Goal: Task Accomplishment & Management: Manage account settings

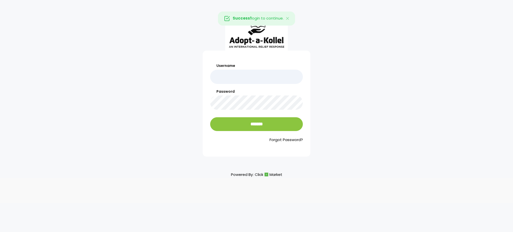
click at [250, 76] on input "Username" at bounding box center [256, 77] width 93 height 14
type input "**********"
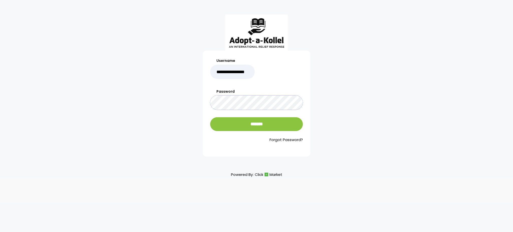
click at [210, 117] on input "*******" at bounding box center [256, 124] width 93 height 14
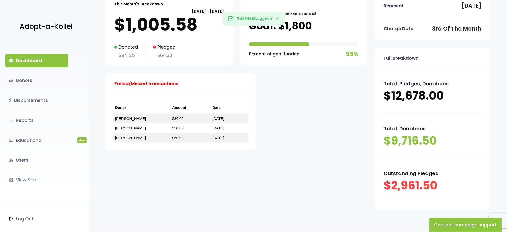
scroll to position [58, 0]
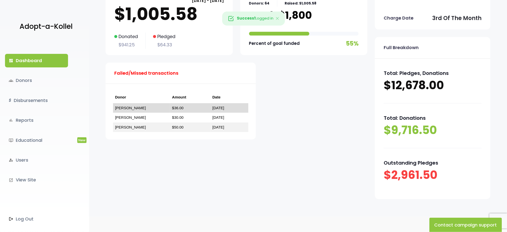
click at [125, 106] on link "חיים מרזל" at bounding box center [130, 108] width 31 height 4
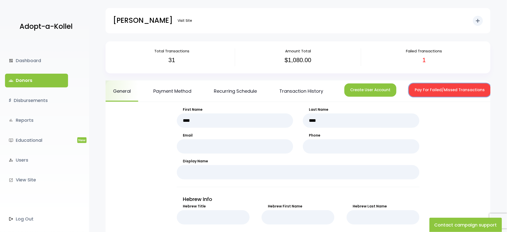
click at [417, 87] on button "Pay For Failed/Missed Transactions" at bounding box center [450, 89] width 82 height 13
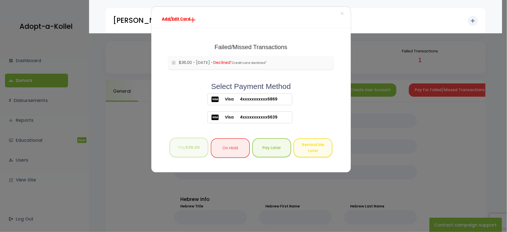
click at [201, 151] on button "Pay $36.00" at bounding box center [189, 148] width 39 height 20
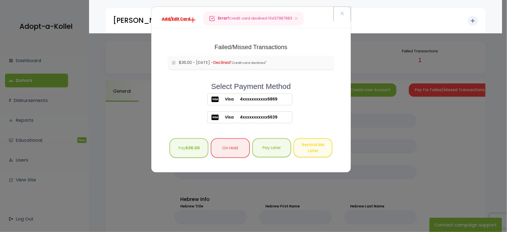
click at [343, 11] on span "×" at bounding box center [343, 13] width 4 height 11
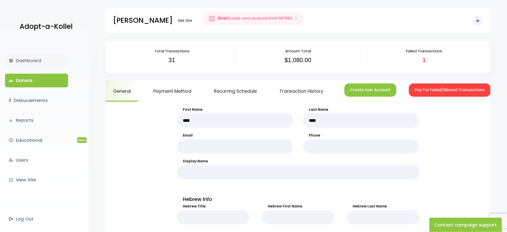
click at [16, 57] on link "dashboard Dashboard" at bounding box center [36, 61] width 63 height 14
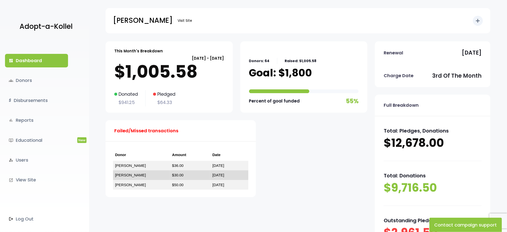
click at [120, 175] on link "[PERSON_NAME]" at bounding box center [130, 175] width 31 height 4
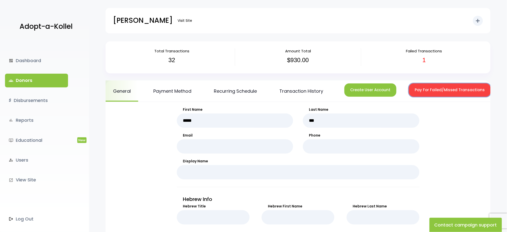
click at [423, 88] on button "Pay For Failed/Missed Transactions" at bounding box center [450, 89] width 82 height 13
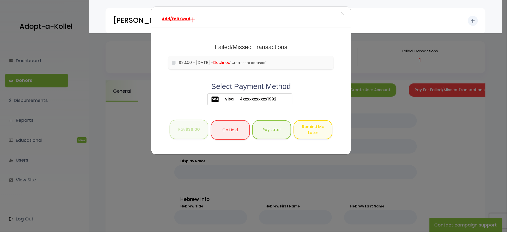
click at [195, 130] on b "$30.00" at bounding box center [193, 129] width 15 height 6
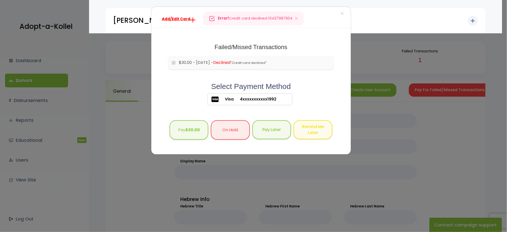
click at [34, 78] on div "Add/Edit Card × Failed/Missed Transactions would you like to pay for these tran…" at bounding box center [253, 116] width 507 height 232
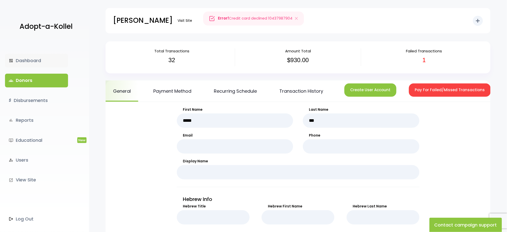
click at [28, 62] on link "dashboard Dashboard" at bounding box center [36, 61] width 63 height 14
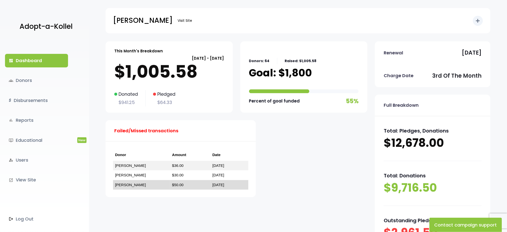
click at [128, 185] on link "[PERSON_NAME]" at bounding box center [130, 185] width 31 height 4
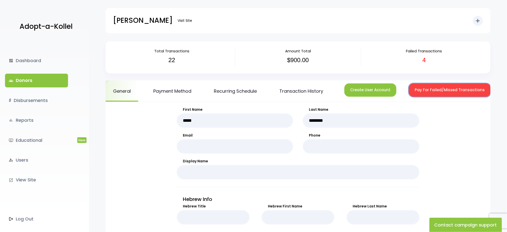
click at [425, 88] on button "Pay For Failed/Missed Transactions" at bounding box center [450, 89] width 82 height 13
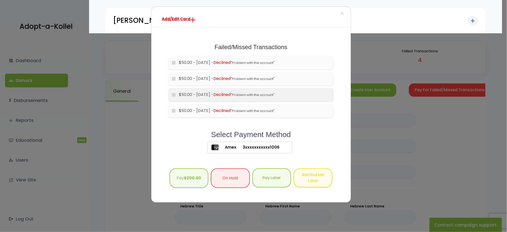
click at [174, 94] on div "Failed/Missed Transactions would you like to pay for these transactions that yo…" at bounding box center [251, 115] width 173 height 148
click at [187, 172] on button "Pay $50.00" at bounding box center [189, 178] width 39 height 20
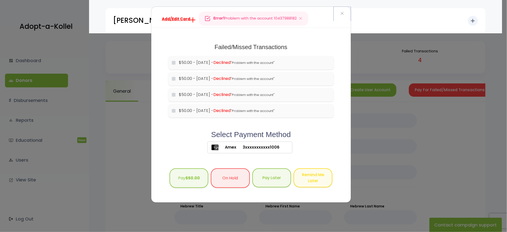
click at [341, 15] on span "×" at bounding box center [343, 13] width 4 height 11
